Goal: Check status: Check status

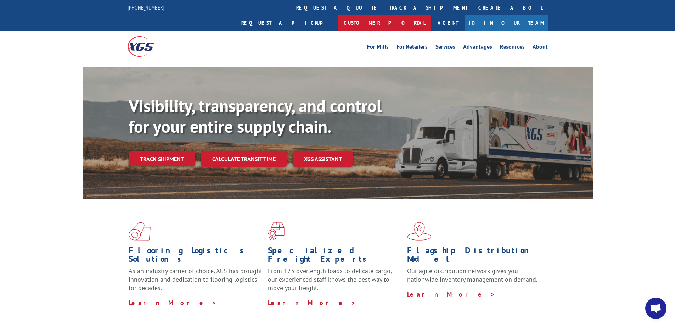
click at [430, 15] on link "Customer Portal" at bounding box center [384, 22] width 92 height 15
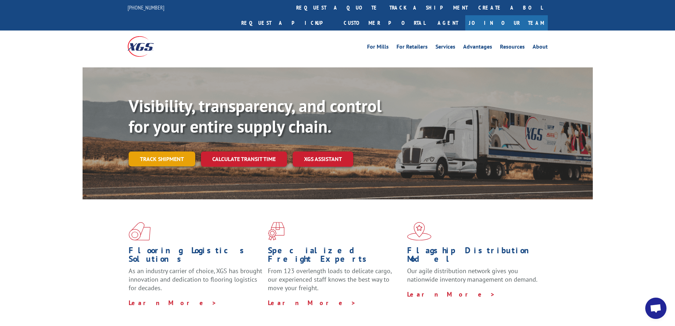
click at [146, 151] on link "Track shipment" at bounding box center [162, 158] width 67 height 15
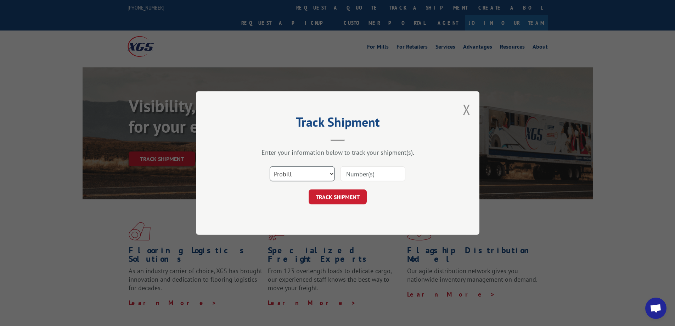
click at [291, 174] on select "Select category... Probill BOL PO" at bounding box center [302, 173] width 65 height 15
select select "bol"
click at [270, 166] on select "Select category... Probill BOL PO" at bounding box center [302, 173] width 65 height 15
click at [355, 170] on input at bounding box center [372, 173] width 65 height 15
type input "442598"
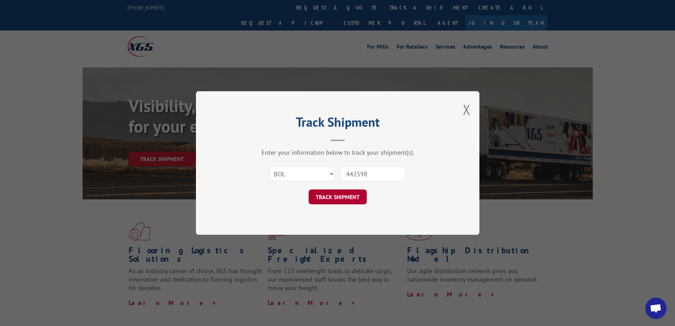
click at [336, 197] on button "TRACK SHIPMENT" at bounding box center [338, 196] width 58 height 15
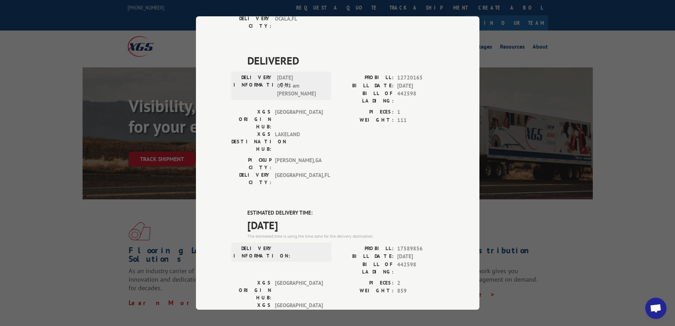
scroll to position [213, 0]
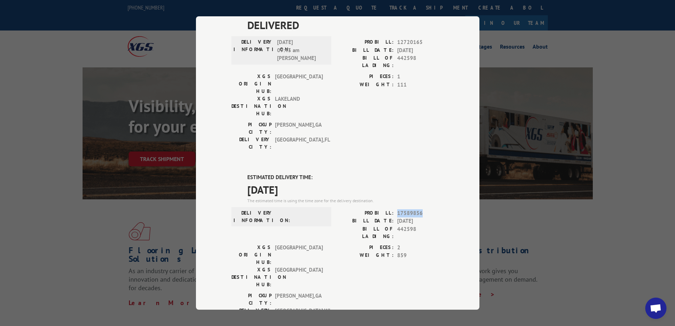
drag, startPoint x: 418, startPoint y: 131, endPoint x: 395, endPoint y: 132, distance: 23.4
click at [397, 209] on span "17589856" at bounding box center [420, 213] width 47 height 8
copy span "17589856"
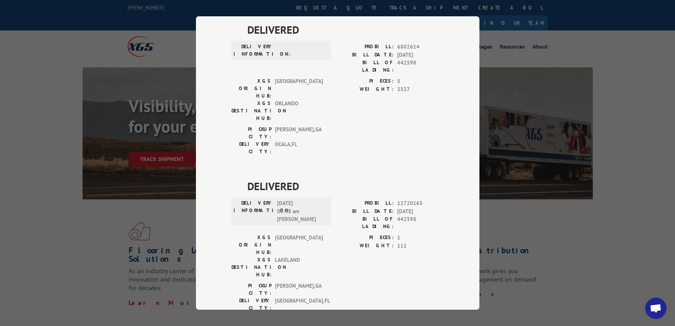
scroll to position [0, 0]
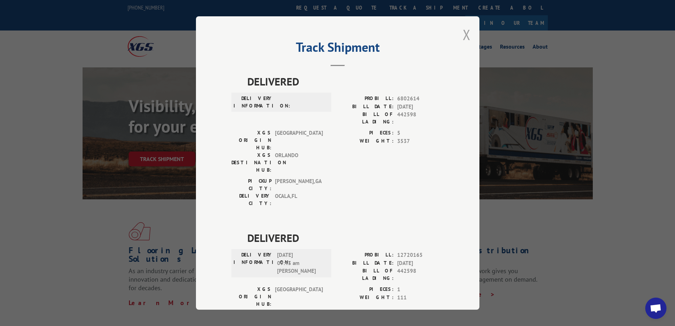
click at [464, 35] on button "Close modal" at bounding box center [467, 34] width 8 height 19
